Goal: Task Accomplishment & Management: Manage account settings

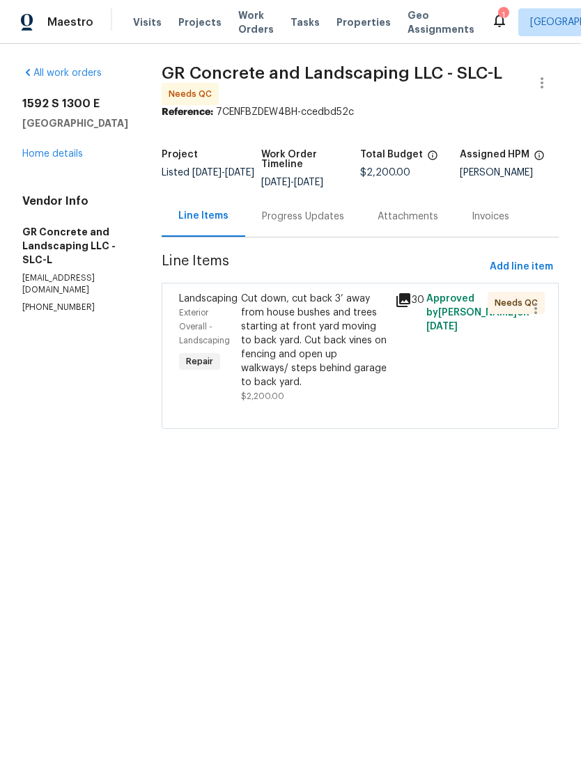
click at [71, 159] on link "Home details" at bounding box center [52, 154] width 61 height 10
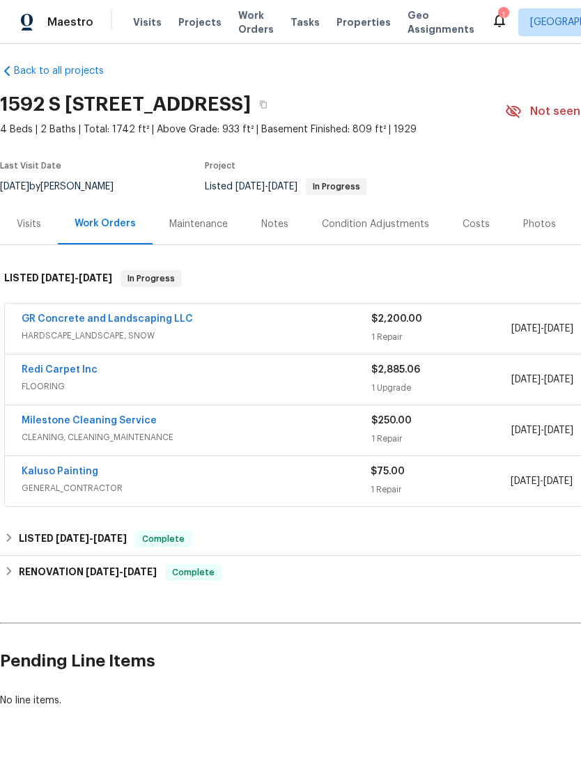
scroll to position [8, 0]
click at [123, 323] on link "GR Concrete and Landscaping LLC" at bounding box center [107, 319] width 171 height 10
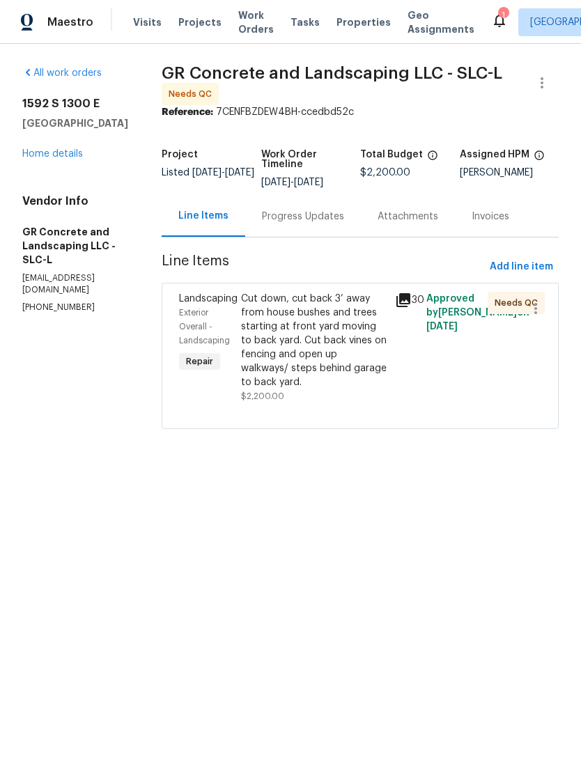
click at [316, 344] on div "Cut down, cut back 3’ away from house bushes and trees starting at front yard m…" at bounding box center [314, 340] width 146 height 97
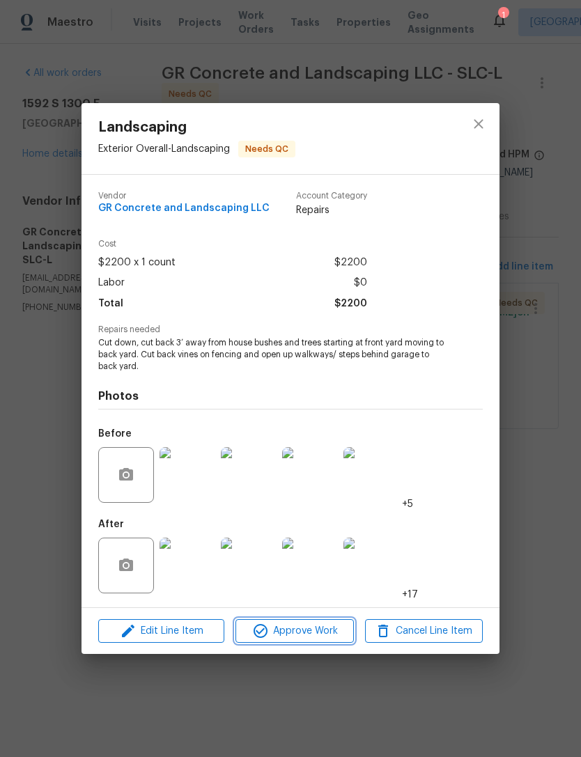
click at [286, 638] on span "Approve Work" at bounding box center [293, 630] width 109 height 17
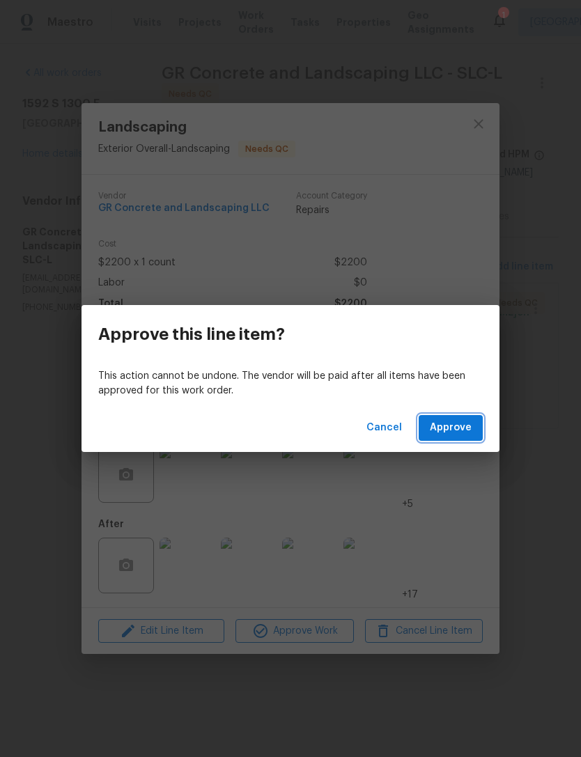
click at [450, 431] on span "Approve" at bounding box center [451, 427] width 42 height 17
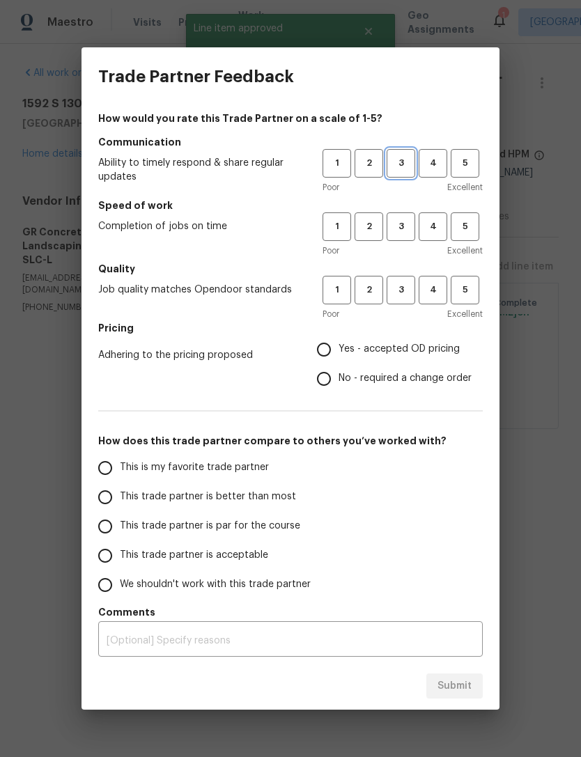
click at [402, 154] on button "3" at bounding box center [400, 163] width 29 height 29
click at [406, 223] on span "3" at bounding box center [401, 227] width 26 height 16
click at [407, 291] on span "3" at bounding box center [401, 290] width 26 height 16
click at [337, 352] on input "Yes - accepted OD pricing" at bounding box center [323, 349] width 29 height 29
radio input "true"
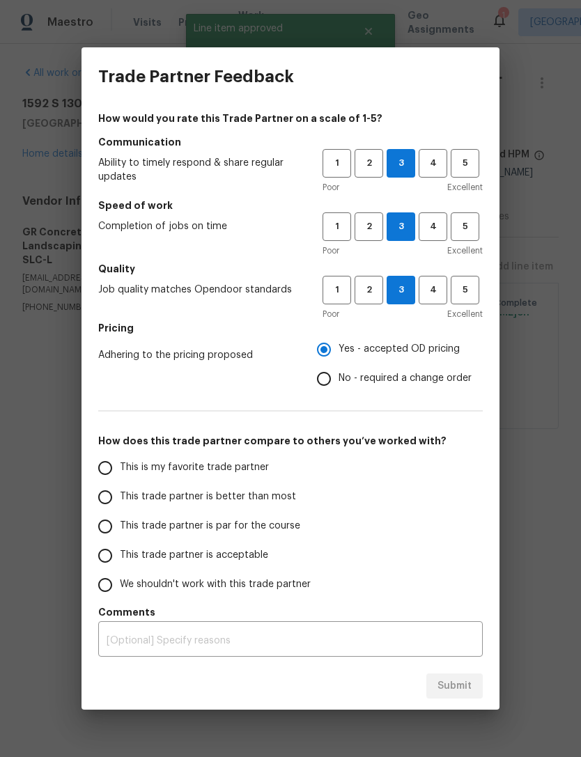
click at [113, 478] on input "This is my favorite trade partner" at bounding box center [105, 467] width 29 height 29
click at [455, 691] on span "Submit" at bounding box center [454, 685] width 34 height 17
radio input "true"
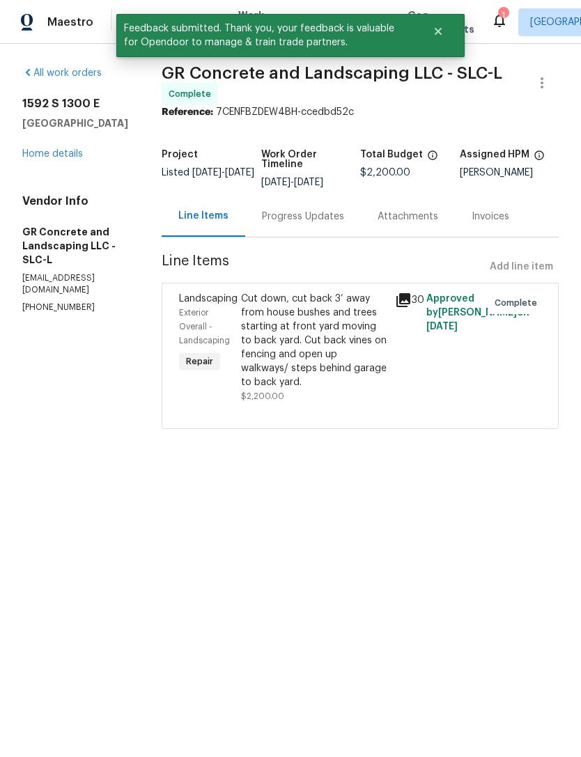
click at [59, 159] on link "Home details" at bounding box center [52, 154] width 61 height 10
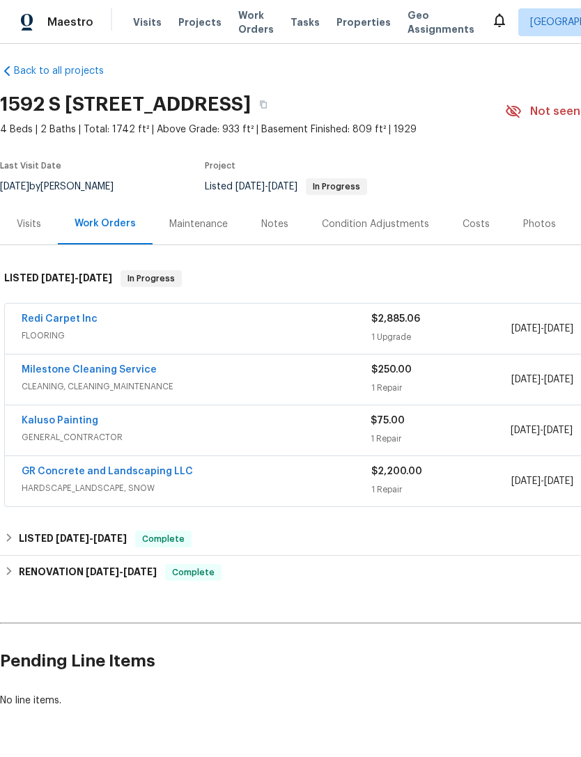
scroll to position [8, 0]
click at [64, 421] on link "Kaluso Painting" at bounding box center [60, 421] width 77 height 10
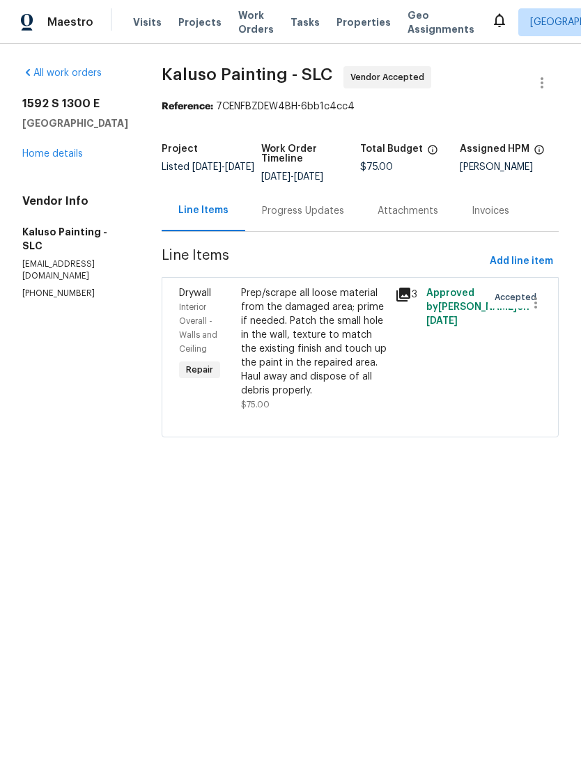
click at [308, 210] on div "Progress Updates" at bounding box center [303, 211] width 82 height 14
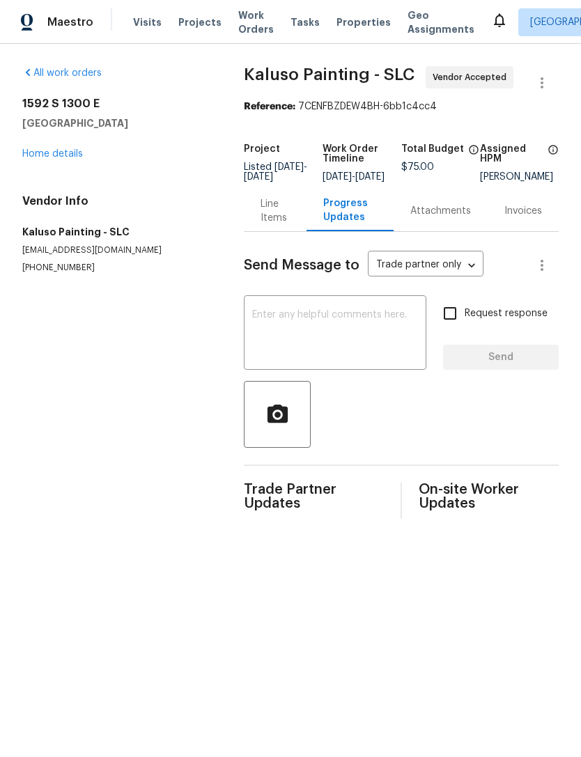
click at [67, 152] on link "Home details" at bounding box center [52, 154] width 61 height 10
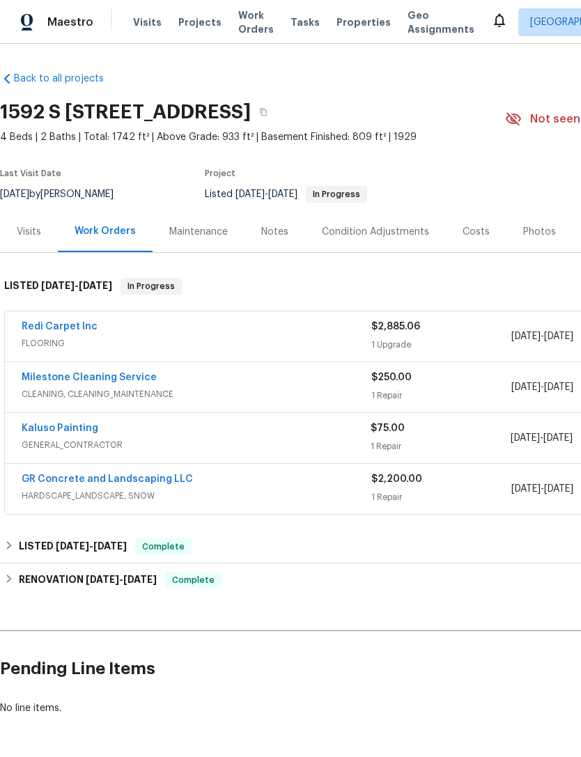
click at [121, 434] on div "Kaluso Painting" at bounding box center [196, 429] width 349 height 17
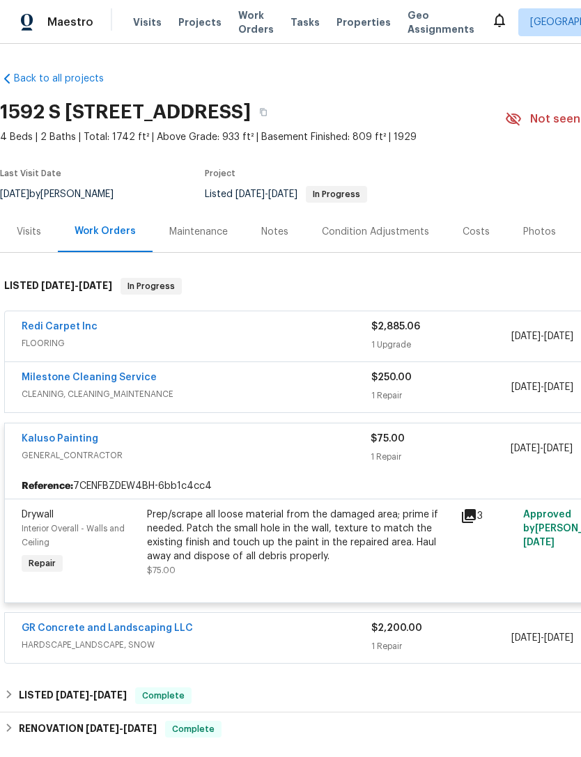
click at [68, 434] on link "Kaluso Painting" at bounding box center [60, 439] width 77 height 10
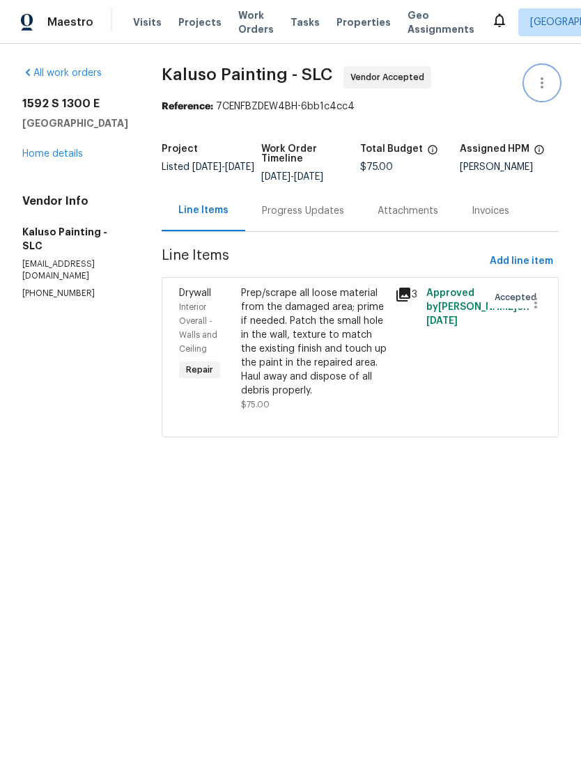
click at [550, 81] on icon "button" at bounding box center [541, 82] width 17 height 17
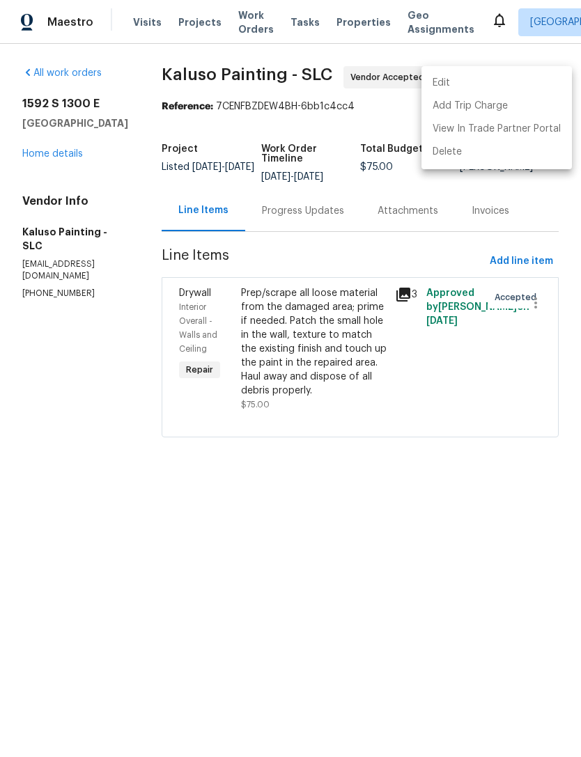
click at [480, 81] on li "Edit" at bounding box center [496, 83] width 150 height 23
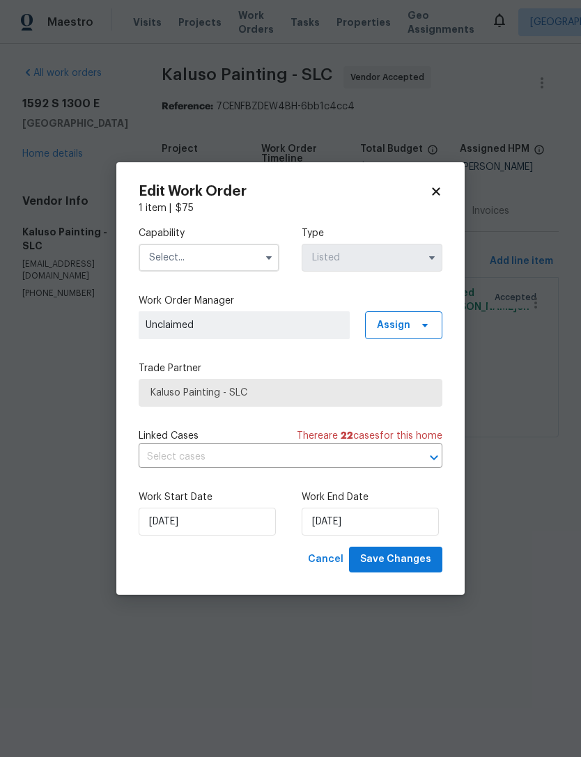
click at [230, 253] on input "text" at bounding box center [209, 258] width 141 height 28
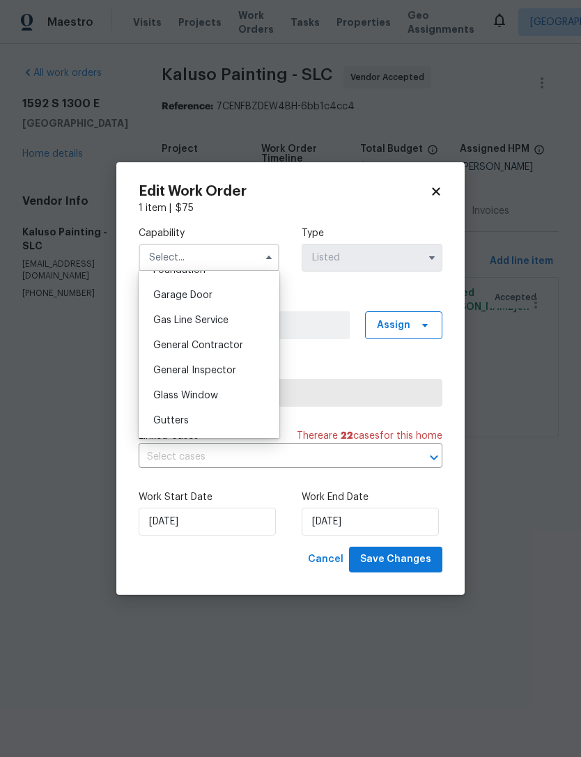
scroll to position [604, 0]
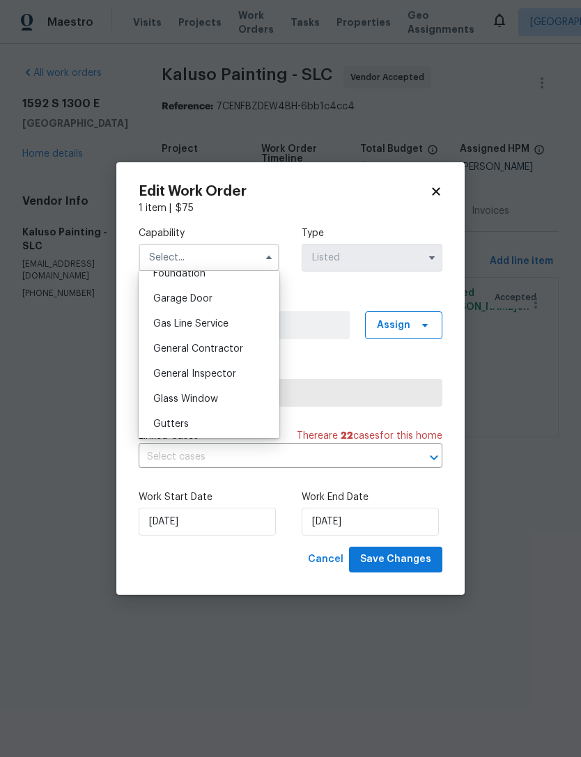
click at [228, 353] on span "General Contractor" at bounding box center [198, 349] width 90 height 10
type input "General Contractor"
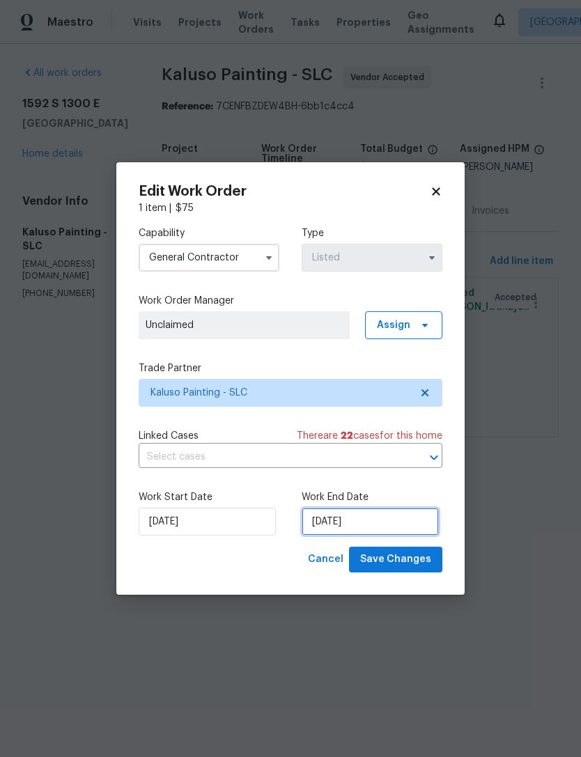
click at [360, 526] on input "9/19/2025" at bounding box center [369, 522] width 137 height 28
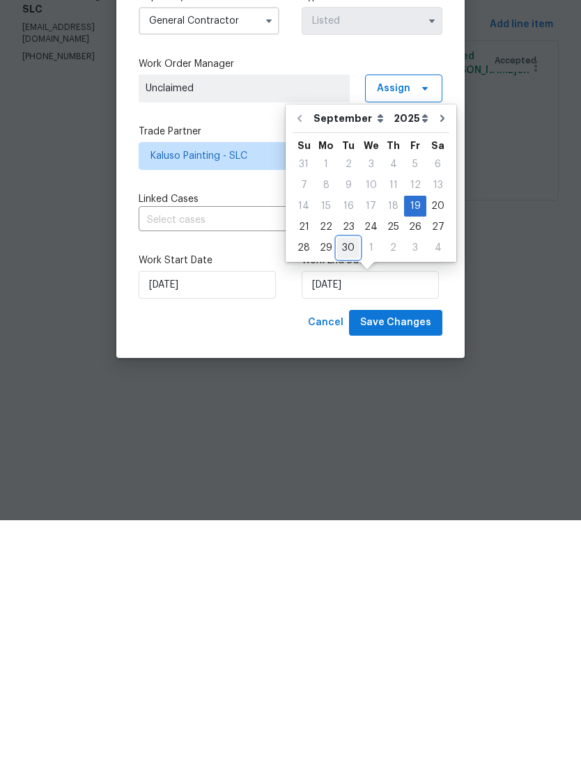
click at [349, 475] on div "30" at bounding box center [348, 484] width 22 height 19
type input "9/30/2025"
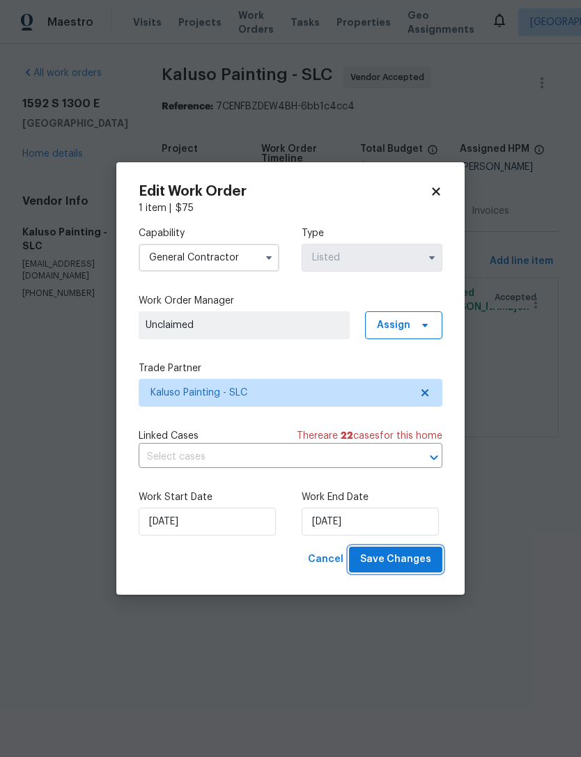
click at [386, 566] on span "Save Changes" at bounding box center [395, 559] width 71 height 17
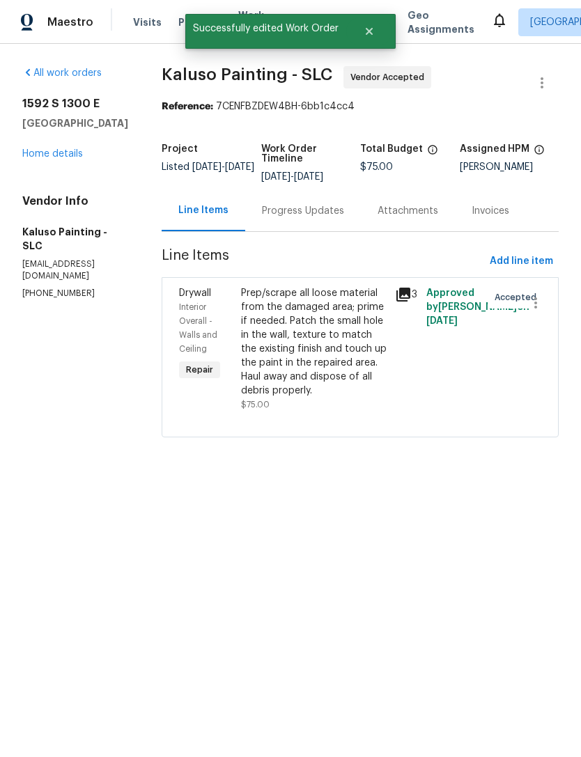
click at [68, 159] on link "Home details" at bounding box center [52, 154] width 61 height 10
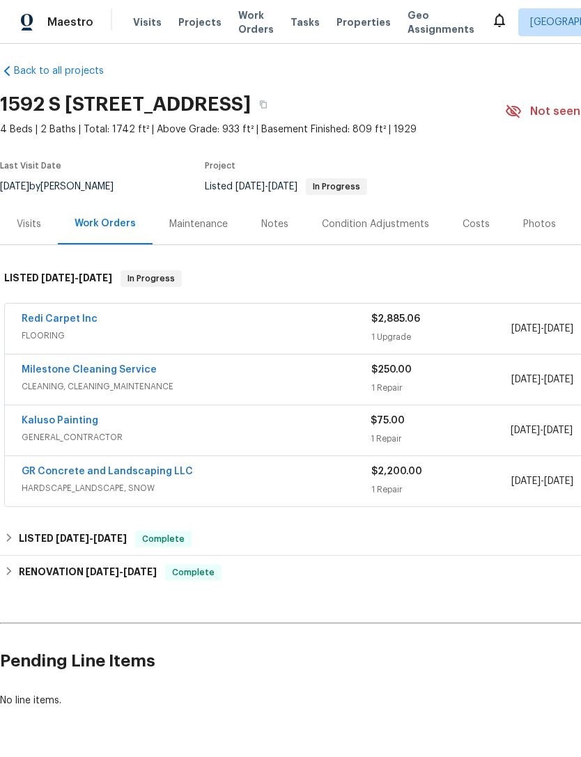
scroll to position [8, 0]
click at [73, 417] on link "Kaluso Painting" at bounding box center [60, 421] width 77 height 10
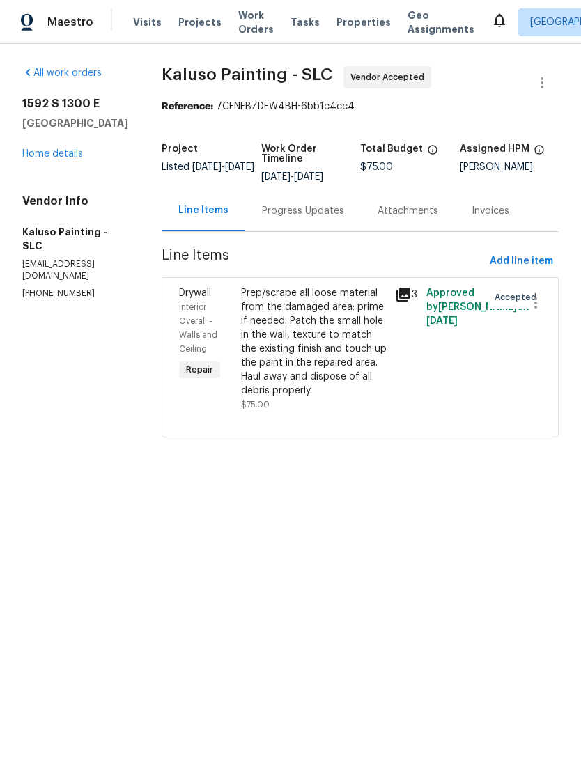
click at [292, 215] on div "Progress Updates" at bounding box center [303, 211] width 82 height 14
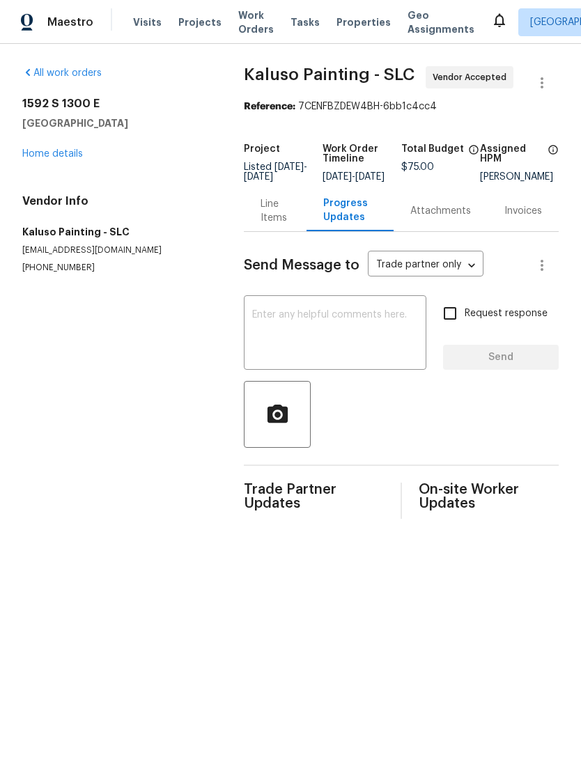
click at [306, 324] on textarea at bounding box center [335, 334] width 166 height 49
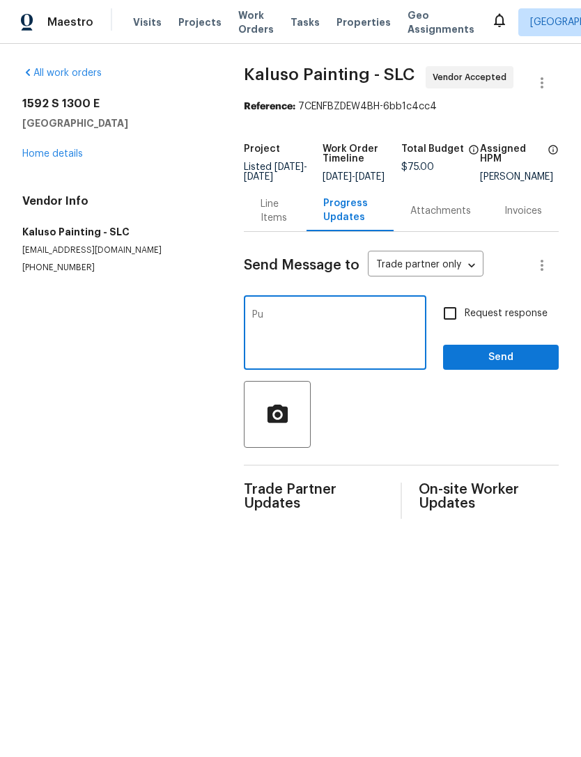
type textarea "P"
type textarea "Please put in QC"
click at [448, 324] on input "Request response" at bounding box center [449, 313] width 29 height 29
checkbox input "true"
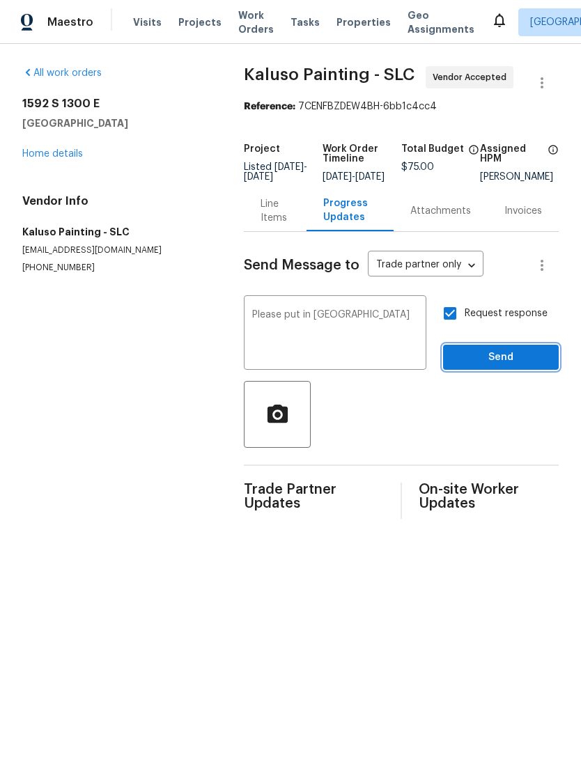
click at [518, 363] on span "Send" at bounding box center [500, 357] width 93 height 17
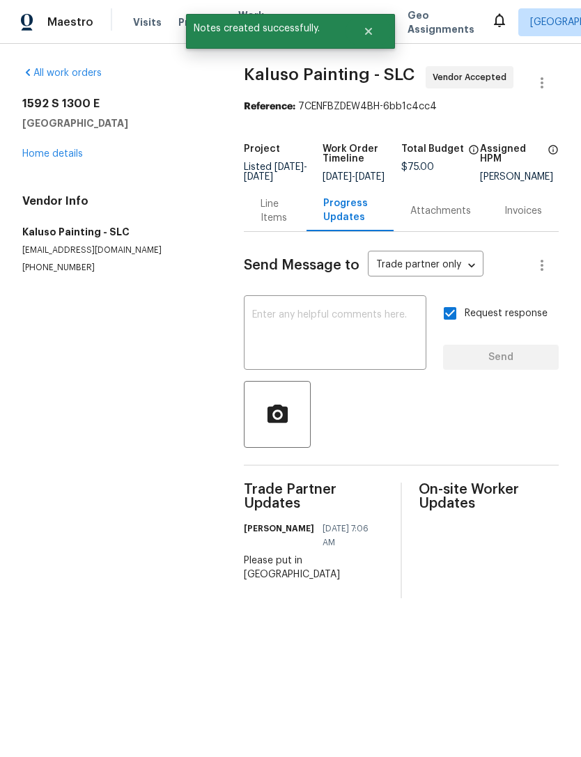
click at [67, 152] on link "Home details" at bounding box center [52, 154] width 61 height 10
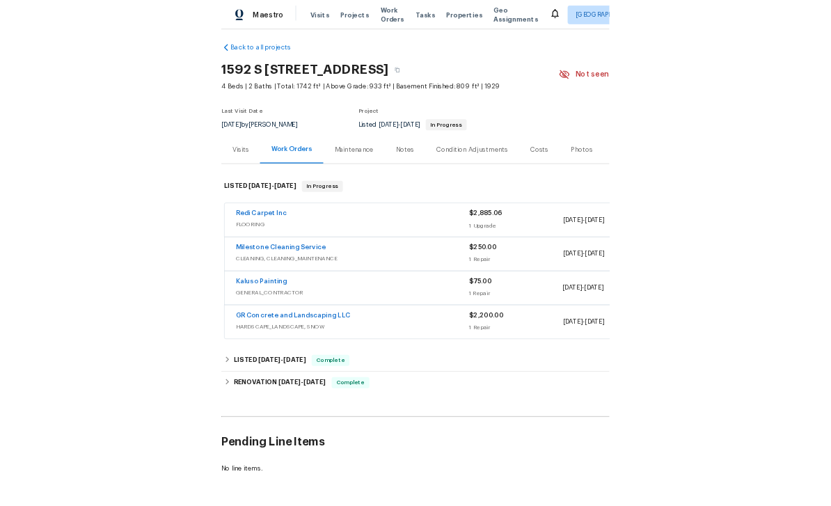
scroll to position [8, 0]
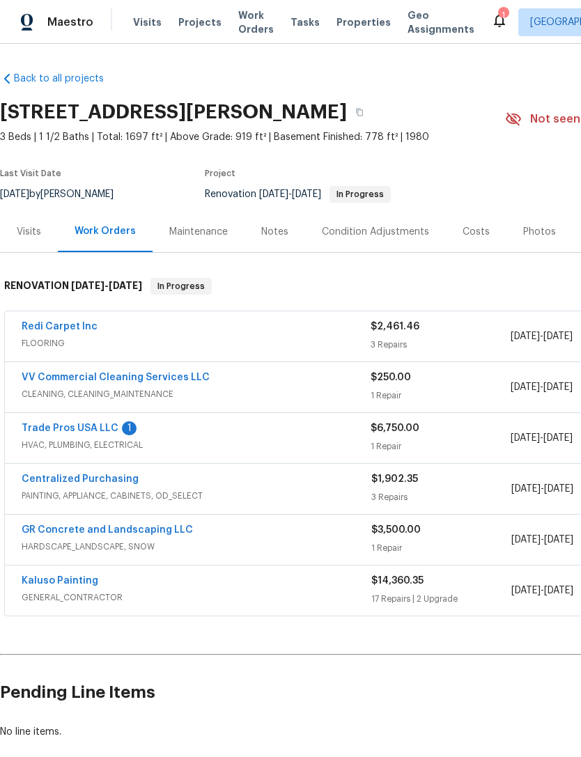
click at [110, 423] on link "Trade Pros USA LLC" at bounding box center [70, 428] width 97 height 10
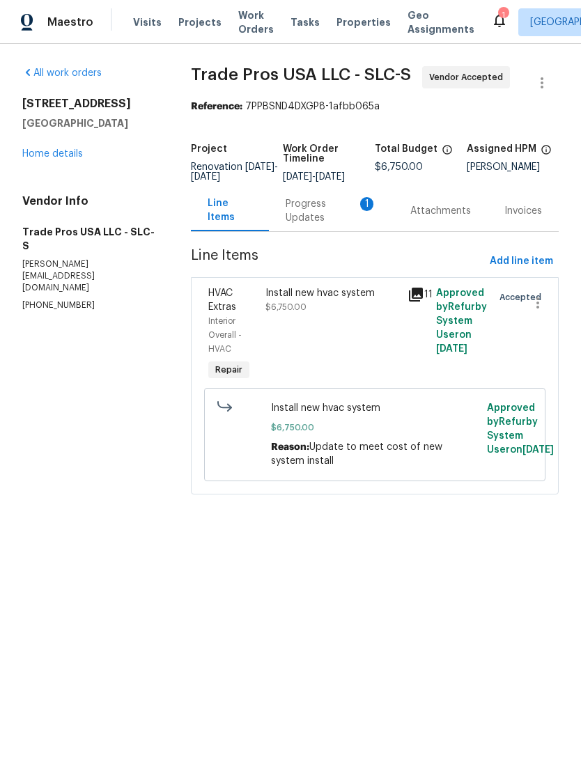
click at [324, 217] on div "Progress Updates 1" at bounding box center [330, 211] width 91 height 28
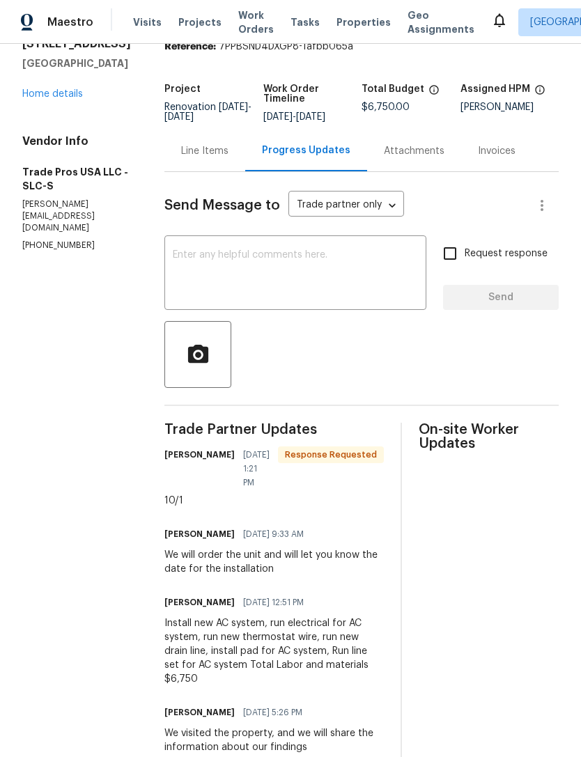
scroll to position [63, 0]
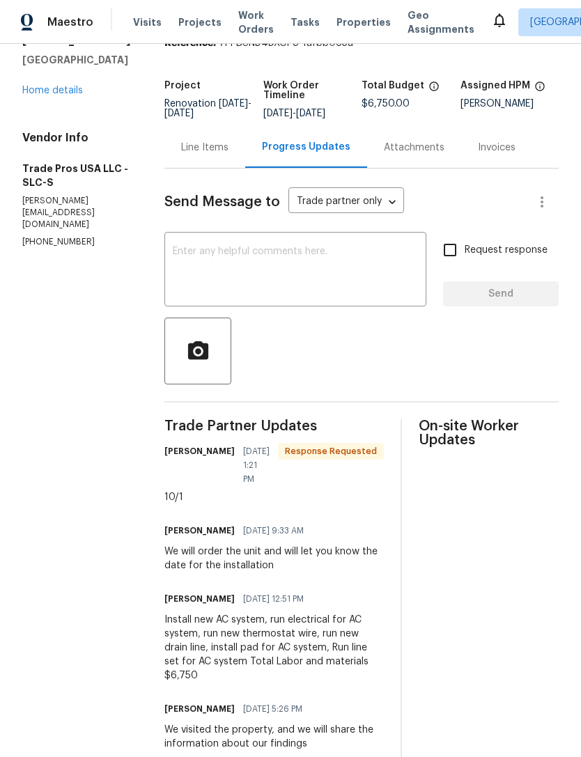
click at [265, 262] on textarea at bounding box center [295, 270] width 245 height 49
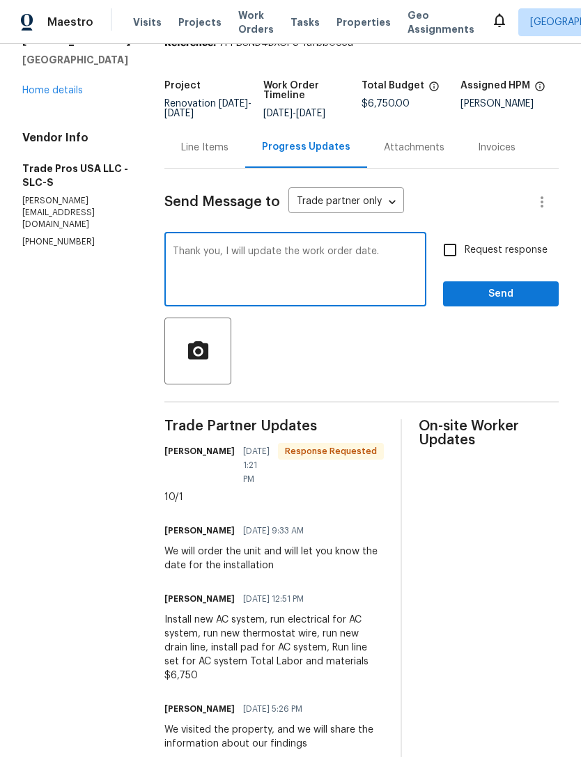
type textarea "Thank you, I will update the work order date."
click at [449, 255] on input "Request response" at bounding box center [449, 249] width 29 height 29
checkbox input "true"
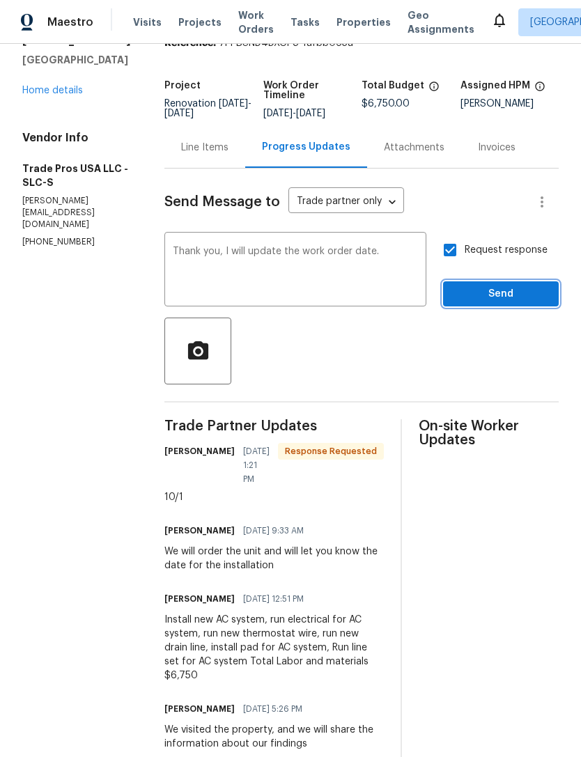
click at [506, 292] on span "Send" at bounding box center [500, 293] width 93 height 17
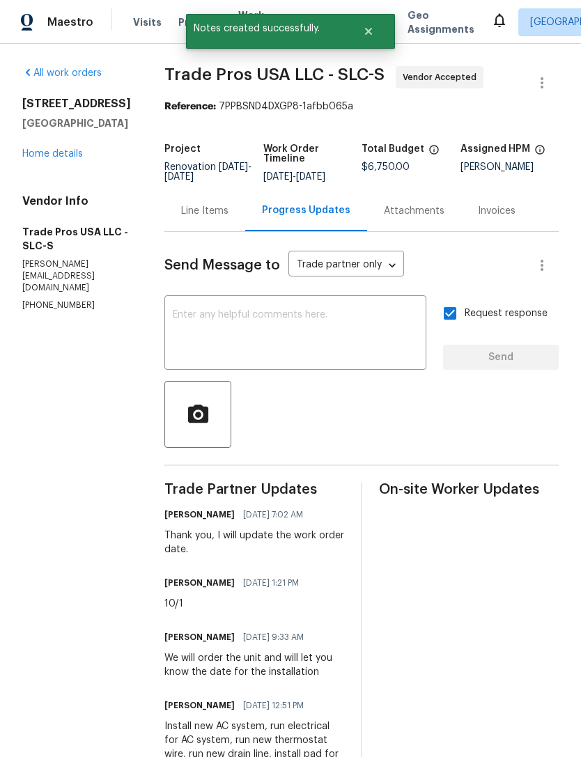
click at [70, 159] on link "Home details" at bounding box center [52, 154] width 61 height 10
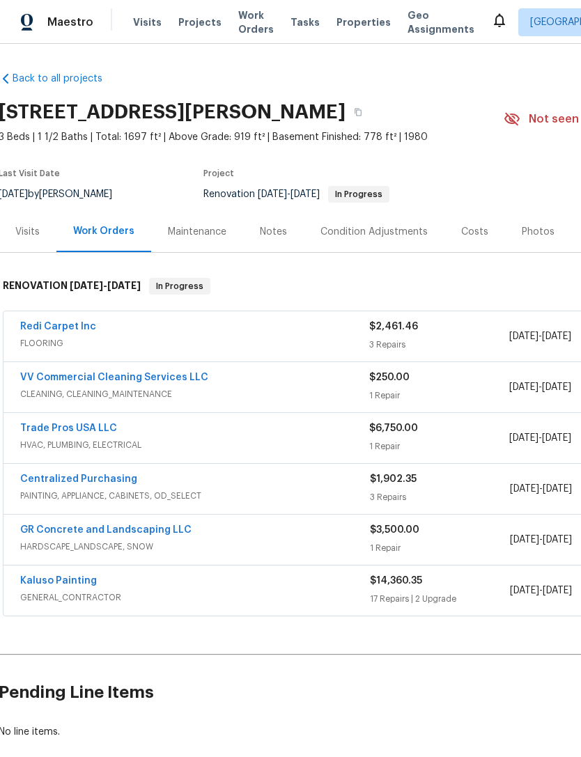
scroll to position [0, 1]
click at [86, 430] on link "Trade Pros USA LLC" at bounding box center [69, 428] width 97 height 10
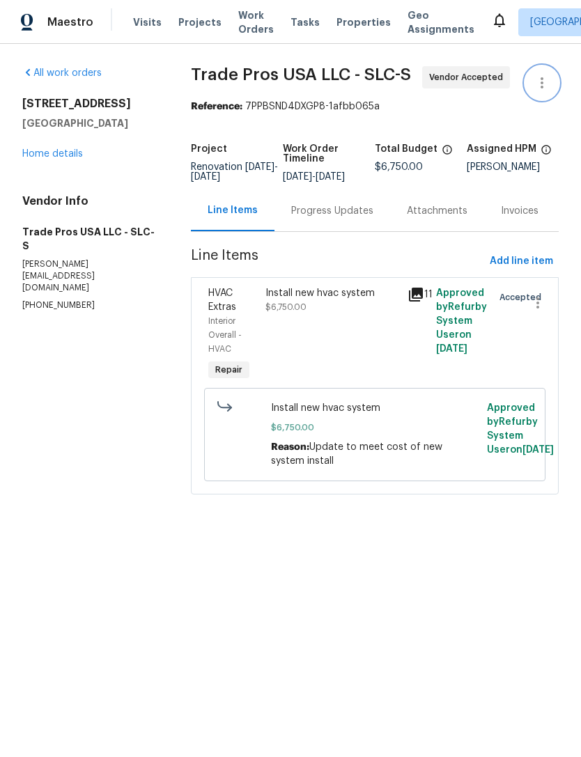
click at [549, 79] on icon "button" at bounding box center [541, 82] width 17 height 17
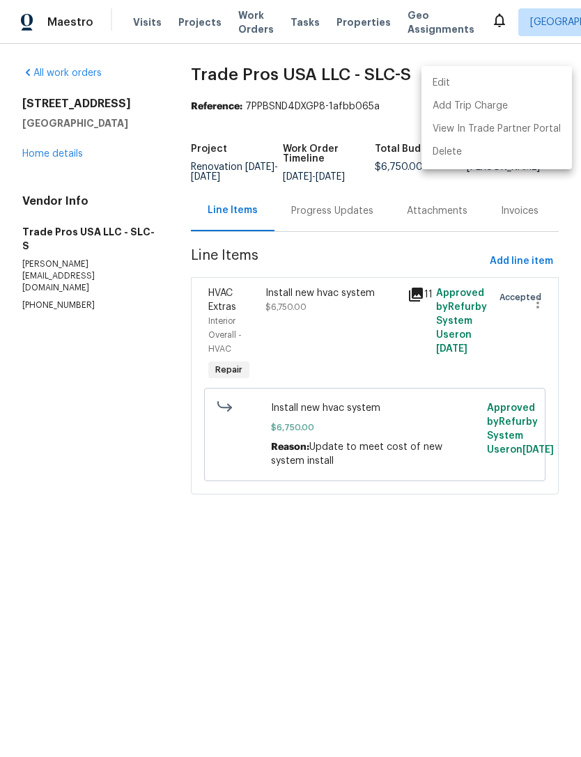
click at [454, 84] on li "Edit" at bounding box center [496, 83] width 150 height 23
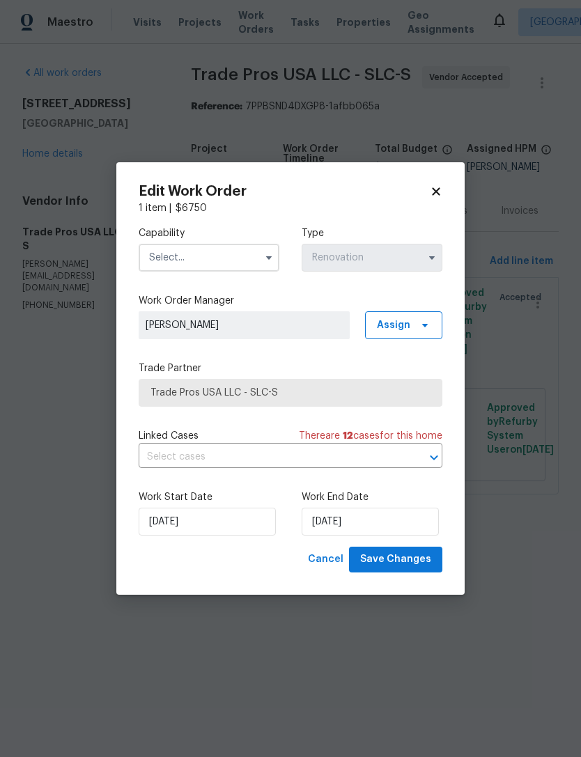
click at [225, 258] on input "text" at bounding box center [209, 258] width 141 height 28
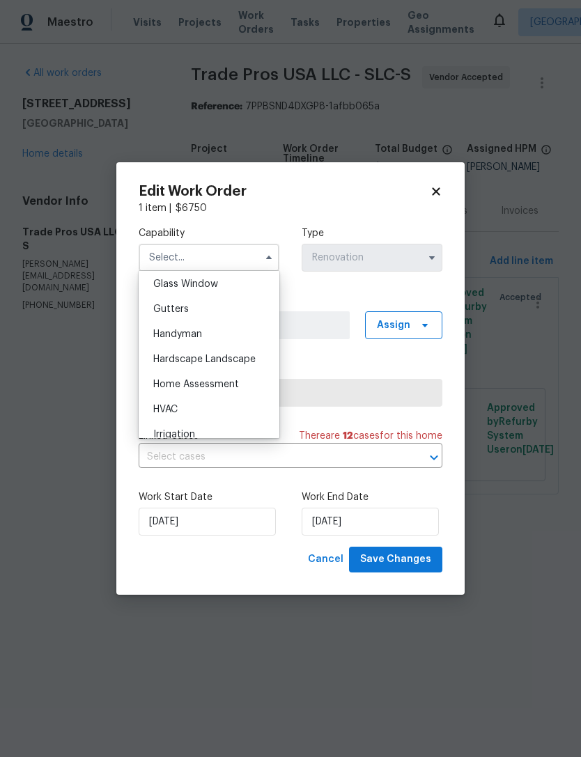
scroll to position [729, 0]
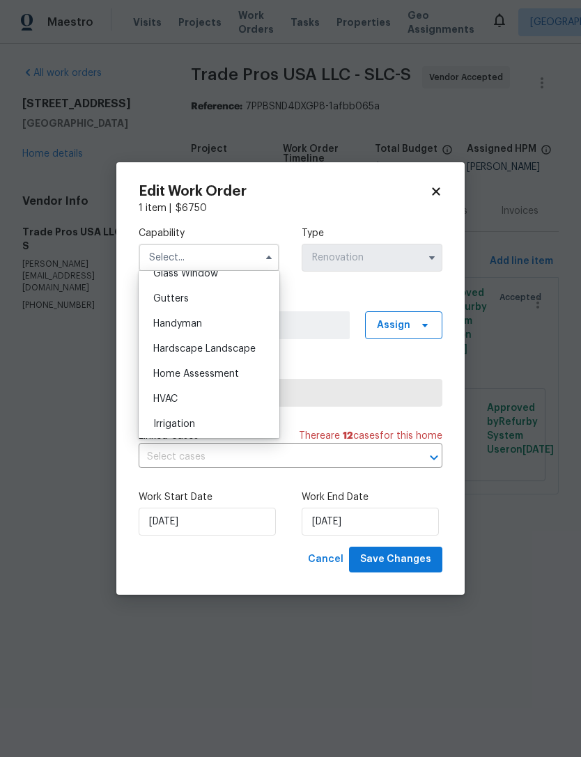
click at [171, 398] on span "HVAC" at bounding box center [165, 399] width 24 height 10
type input "HVAC"
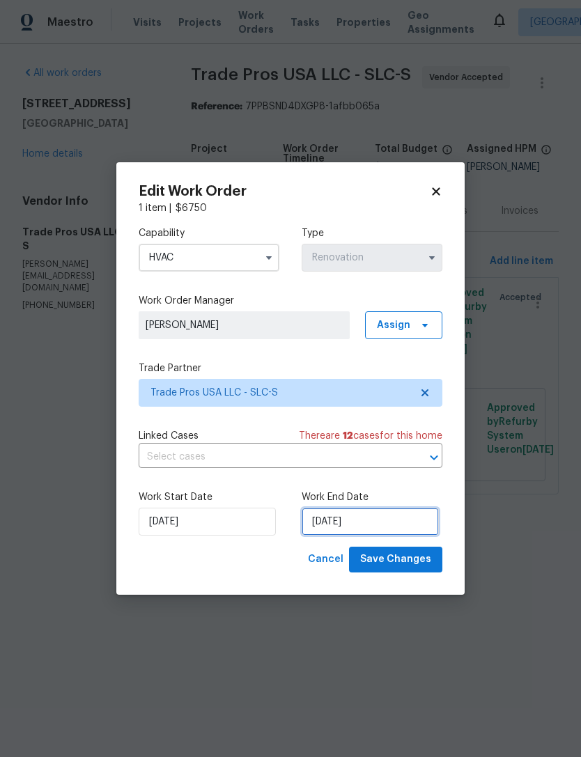
click at [373, 517] on input "[DATE]" at bounding box center [369, 522] width 137 height 28
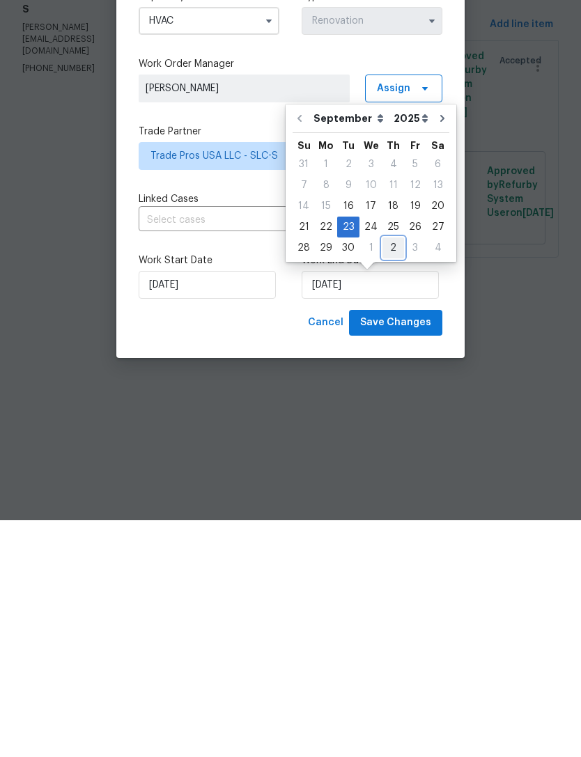
click at [386, 475] on div "2" at bounding box center [393, 484] width 22 height 19
type input "[DATE]"
select select "9"
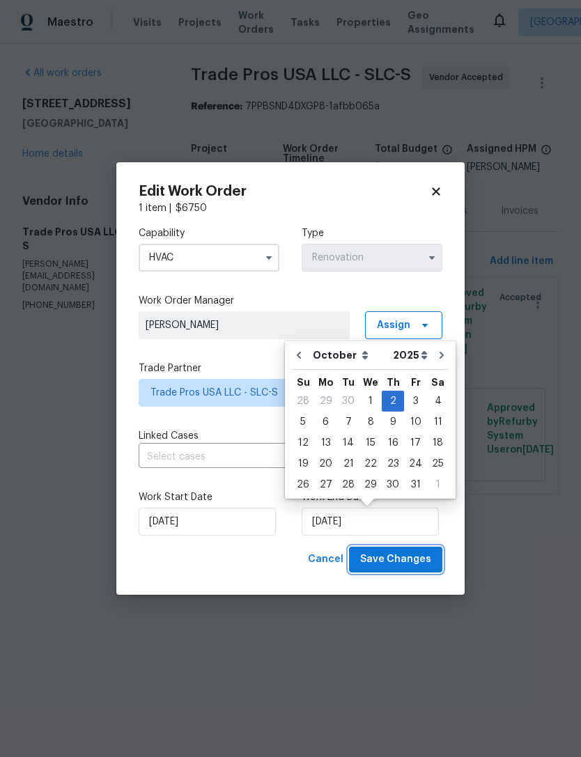
click at [403, 557] on span "Save Changes" at bounding box center [395, 559] width 71 height 17
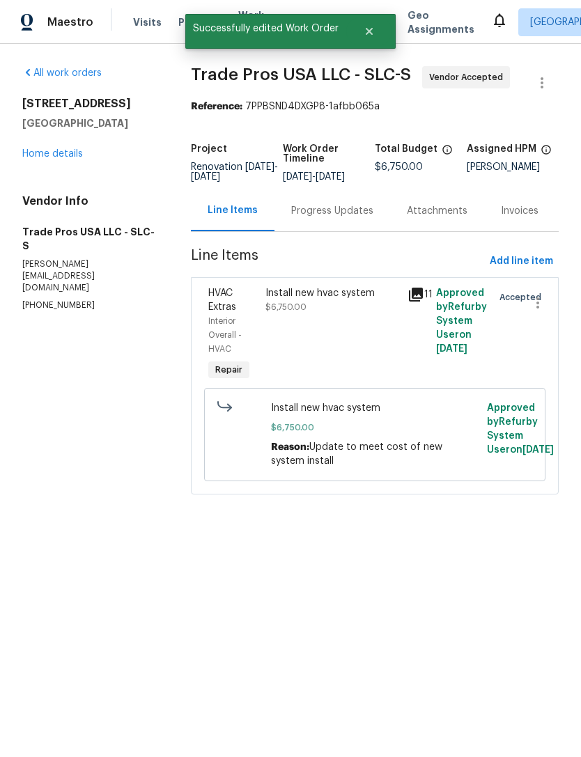
click at [70, 151] on link "Home details" at bounding box center [52, 154] width 61 height 10
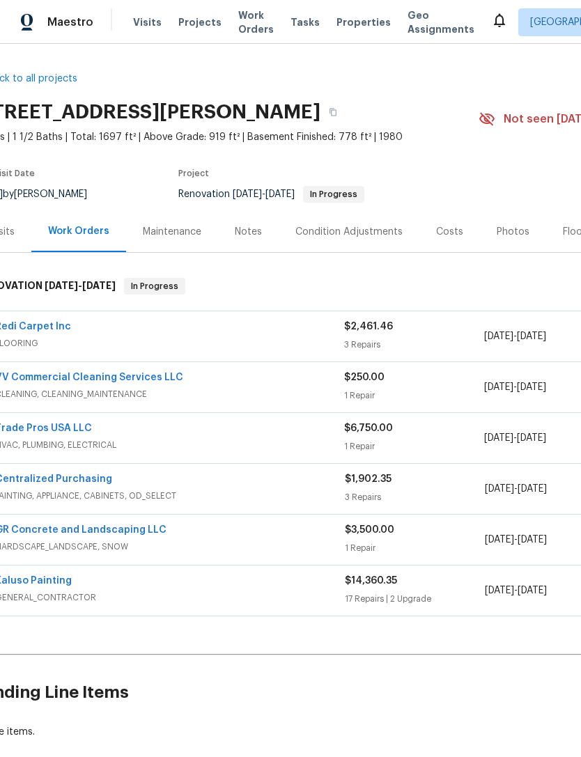
scroll to position [0, 27]
